Goal: Information Seeking & Learning: Learn about a topic

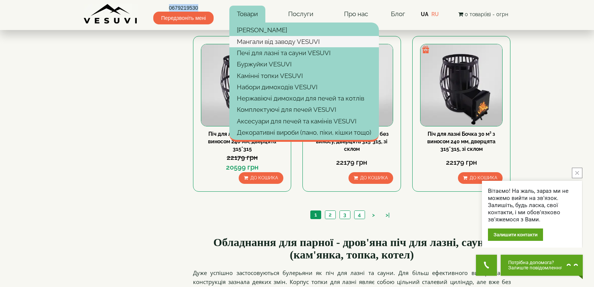
scroll to position [787, 0]
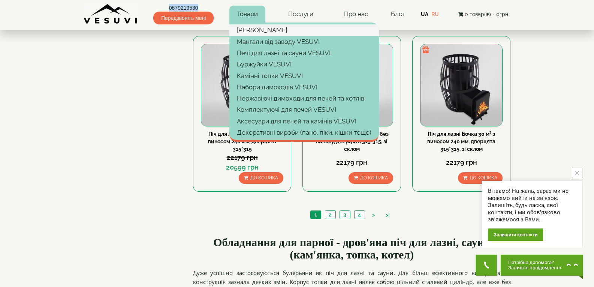
click at [261, 30] on link "[PERSON_NAME]" at bounding box center [304, 29] width 150 height 11
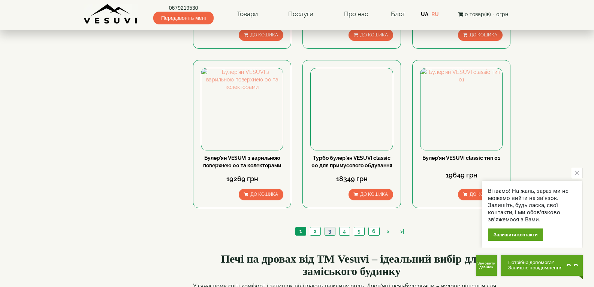
scroll to position [862, 0]
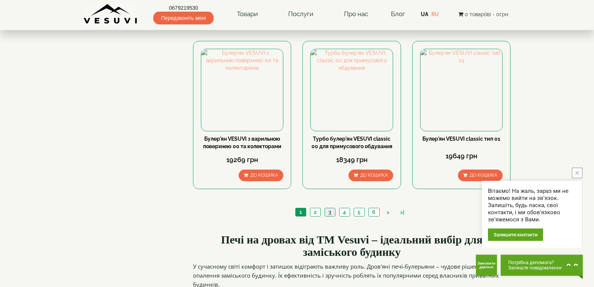
click at [326, 208] on link "3" at bounding box center [330, 212] width 10 height 8
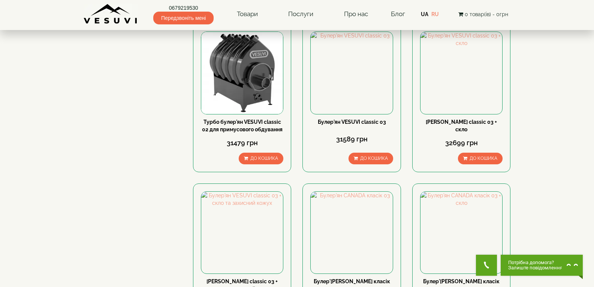
scroll to position [862, 0]
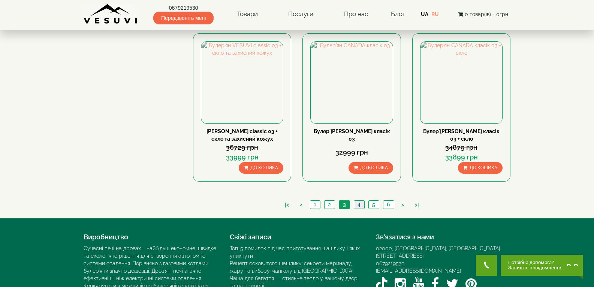
click at [361, 201] on link "4" at bounding box center [359, 205] width 10 height 8
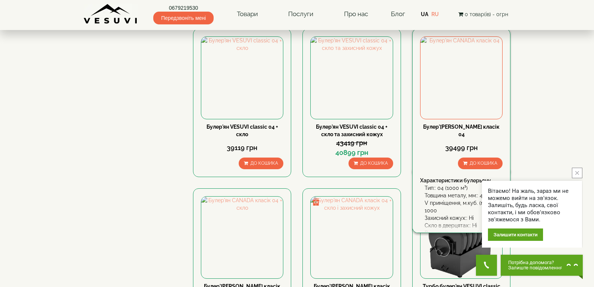
scroll to position [750, 0]
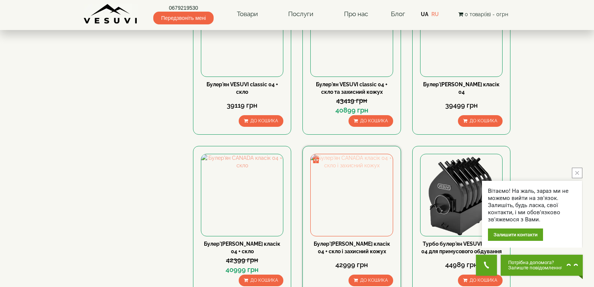
click at [354, 154] on img at bounding box center [352, 195] width 82 height 82
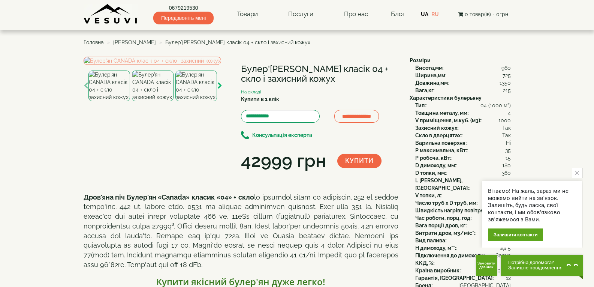
click at [218, 89] on icon "button" at bounding box center [219, 85] width 5 height 7
drag, startPoint x: 163, startPoint y: 2, endPoint x: 200, endPoint y: 3, distance: 36.7
click at [200, 3] on div "0679219530 Передзвоніть мені Товари Булер'яни VESUVI Мангали від заводу VESUVI …" at bounding box center [297, 12] width 427 height 24
copy link "0679219530"
